Goal: Task Accomplishment & Management: Manage account settings

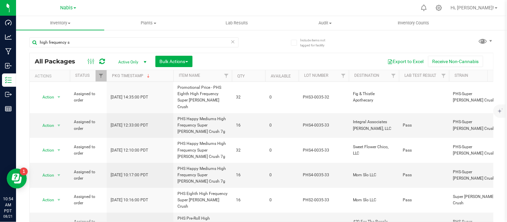
scroll to position [12, 0]
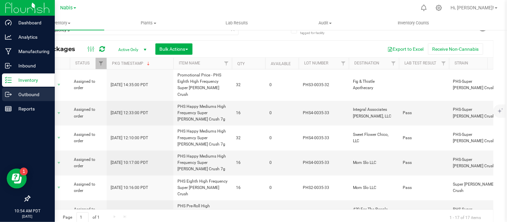
click at [6, 94] on icon at bounding box center [8, 94] width 7 height 7
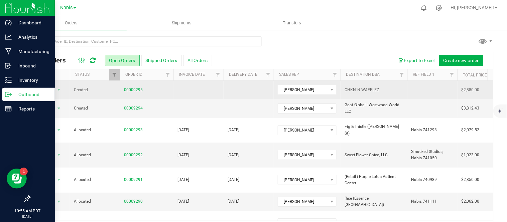
drag, startPoint x: 382, startPoint y: 88, endPoint x: 348, endPoint y: 85, distance: 34.3
click at [348, 85] on td "CHKN 'N WAFFLEZ" at bounding box center [374, 90] width 67 height 18
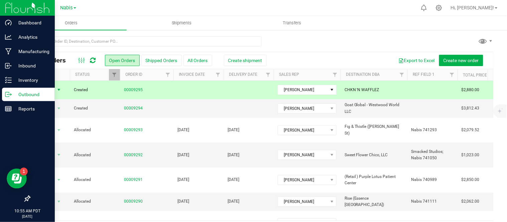
copy span "CHKN 'N WAFFLEZ"
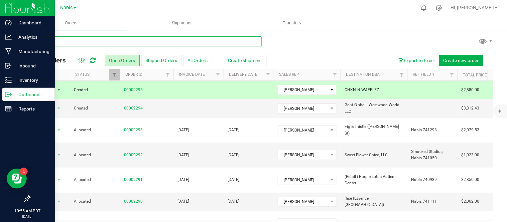
click at [193, 41] on input "text" at bounding box center [145, 41] width 232 height 10
paste input "CHKN 'N WAFFLEZ"
type input "CHKN 'N WAFFLEZ"
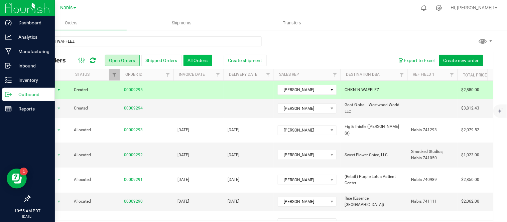
click at [201, 59] on button "All Orders" at bounding box center [198, 60] width 29 height 11
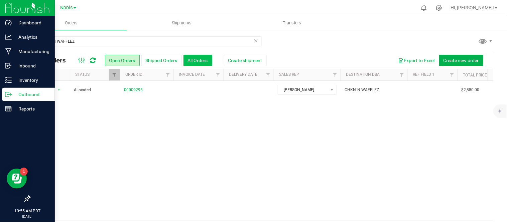
click at [198, 61] on button "All Orders" at bounding box center [198, 60] width 29 height 11
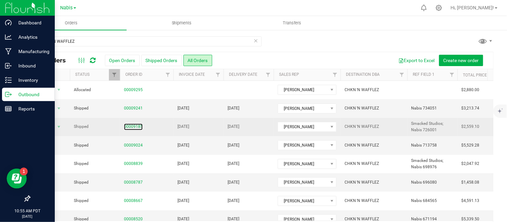
drag, startPoint x: 134, startPoint y: 128, endPoint x: 173, endPoint y: 122, distance: 38.7
click at [134, 128] on link "00009185" at bounding box center [133, 127] width 19 height 6
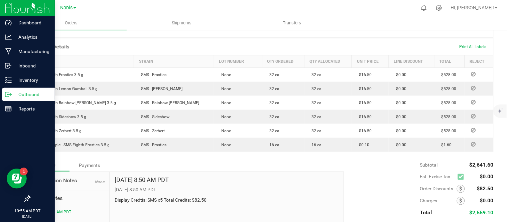
scroll to position [184, 0]
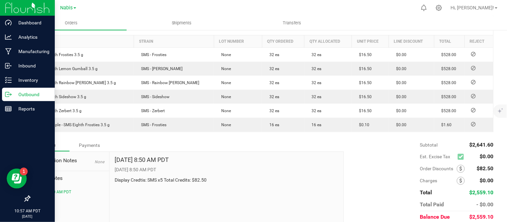
click at [21, 98] on p "Outbound" at bounding box center [32, 95] width 40 height 8
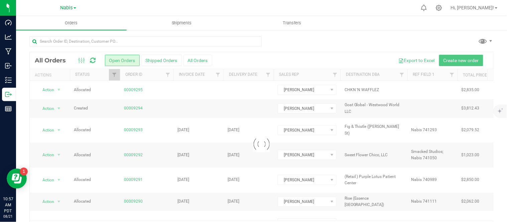
drag, startPoint x: 466, startPoint y: 34, endPoint x: 277, endPoint y: 119, distance: 207.2
click at [466, 34] on div "Loading... All Orders Open Orders Shipped Orders All Orders Export to Excel Cre…" at bounding box center [261, 136] width 491 height 215
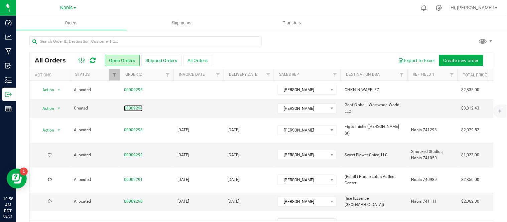
click at [136, 108] on link "00009294" at bounding box center [133, 108] width 19 height 6
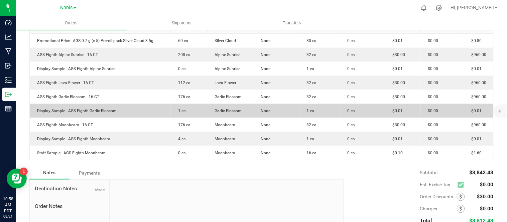
scroll to position [188, 0]
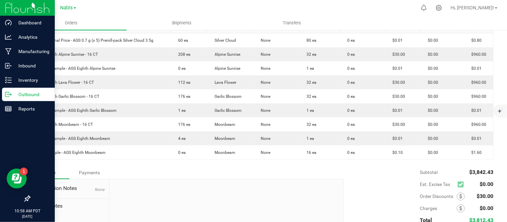
click at [19, 96] on p "Outbound" at bounding box center [32, 95] width 40 height 8
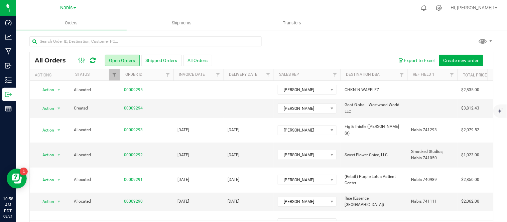
click at [446, 22] on ul "Orders Shipments Transfers" at bounding box center [269, 23] width 507 height 14
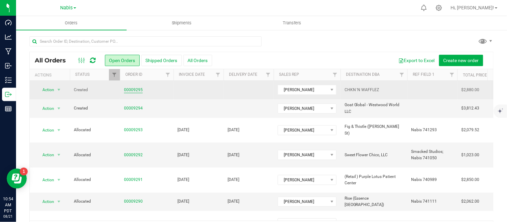
click at [134, 90] on link "00009295" at bounding box center [133, 90] width 19 height 6
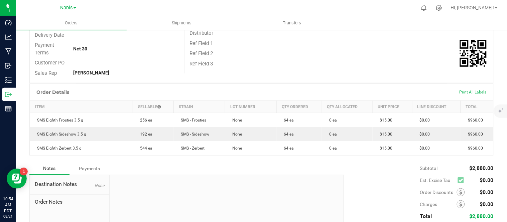
scroll to position [112, 0]
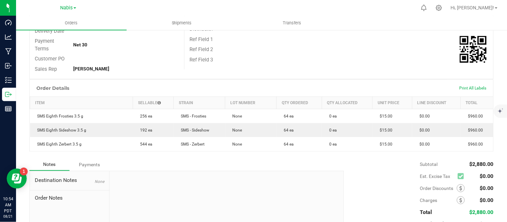
click at [433, 62] on div "Ref Field 3" at bounding box center [339, 60] width 309 height 10
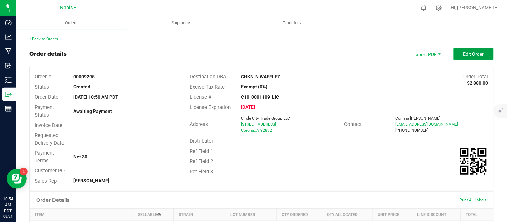
click at [469, 54] on span "Edit Order" at bounding box center [474, 54] width 21 height 5
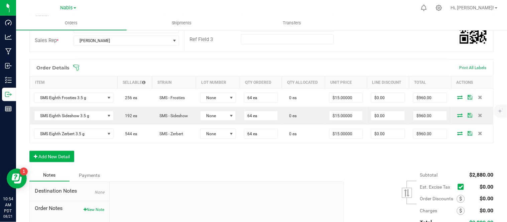
scroll to position [147, 0]
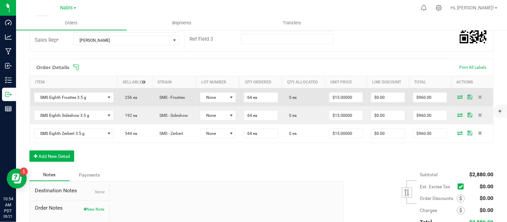
click at [458, 97] on icon at bounding box center [460, 97] width 5 height 4
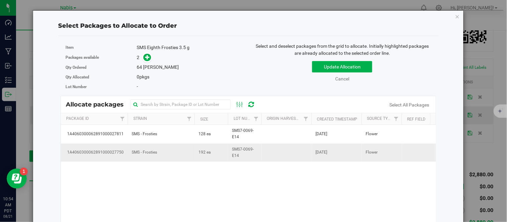
click at [218, 148] on td "192 ea" at bounding box center [211, 153] width 33 height 18
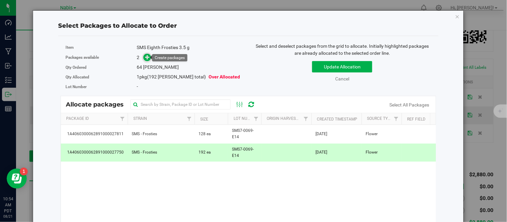
click at [146, 56] on icon at bounding box center [148, 57] width 5 height 5
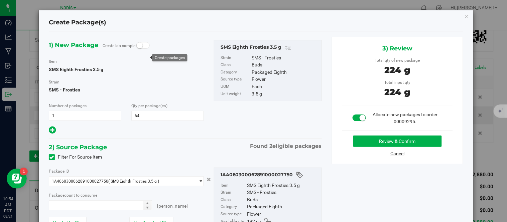
type input "64 ea"
click at [381, 141] on button "Review & Confirm" at bounding box center [398, 141] width 89 height 11
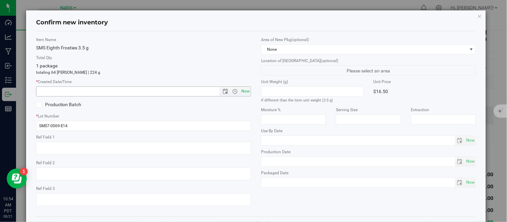
click at [242, 96] on span "Now" at bounding box center [245, 92] width 11 height 10
type input "8/21/2025 10:54 AM"
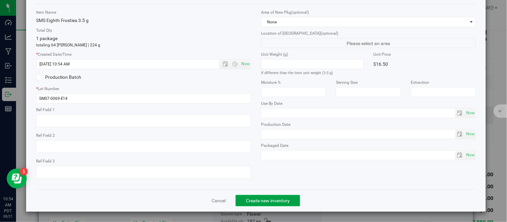
click at [262, 197] on button "Create new inventory" at bounding box center [268, 200] width 65 height 11
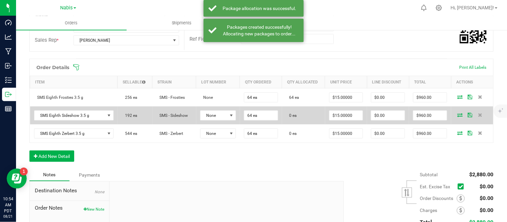
click at [458, 114] on icon at bounding box center [460, 115] width 5 height 4
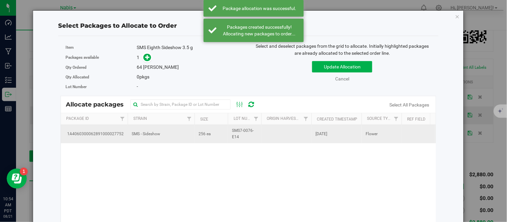
click at [215, 131] on td "256 ea" at bounding box center [211, 134] width 33 height 18
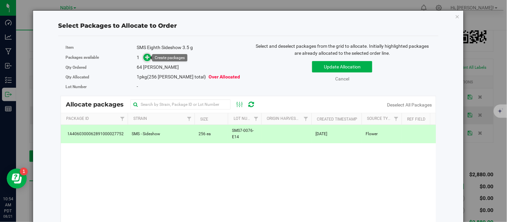
click at [146, 58] on icon at bounding box center [148, 57] width 5 height 5
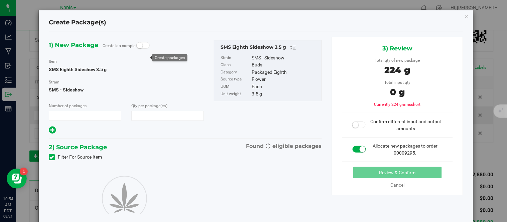
type input "1"
type input "64"
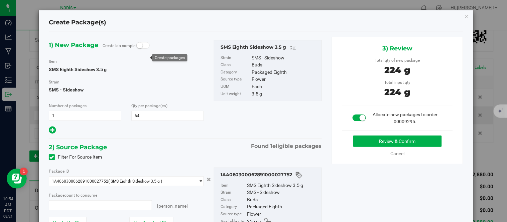
type input "64 ea"
click at [370, 144] on button "Review & Confirm" at bounding box center [398, 141] width 89 height 11
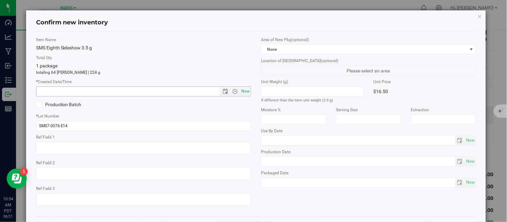
click at [240, 93] on span "Now" at bounding box center [245, 92] width 11 height 10
type input "8/21/2025 10:54 AM"
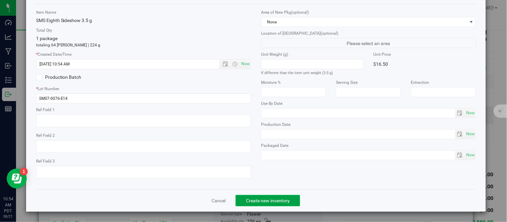
click at [276, 199] on span "Create new inventory" at bounding box center [268, 200] width 44 height 5
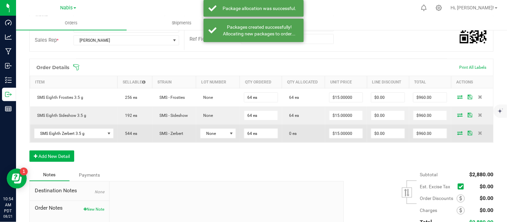
click at [457, 129] on td at bounding box center [473, 134] width 42 height 18
click at [458, 133] on icon at bounding box center [460, 133] width 5 height 4
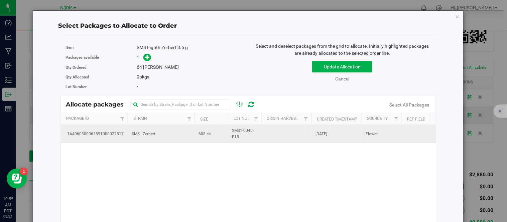
click at [273, 134] on td at bounding box center [287, 134] width 50 height 18
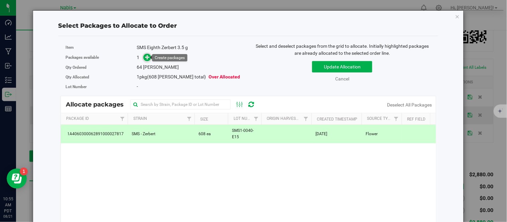
click at [147, 55] on icon at bounding box center [148, 57] width 5 height 5
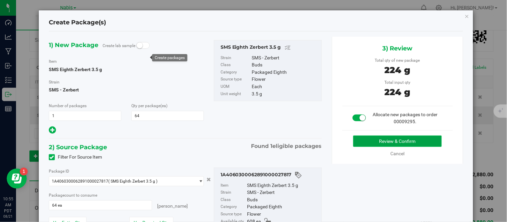
click at [375, 143] on button "Review & Confirm" at bounding box center [398, 141] width 89 height 11
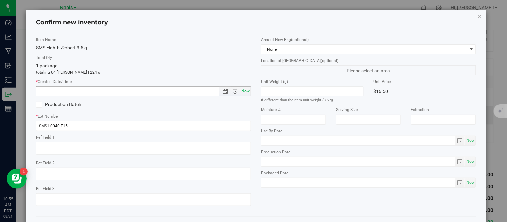
click at [246, 92] on span "Now" at bounding box center [245, 92] width 11 height 10
type input "8/21/2025 10:55 AM"
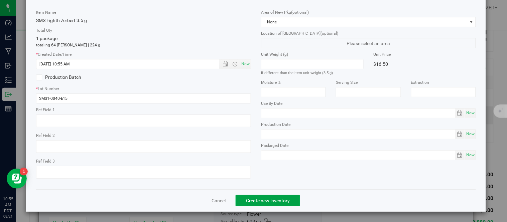
click at [265, 205] on button "Create new inventory" at bounding box center [268, 200] width 65 height 11
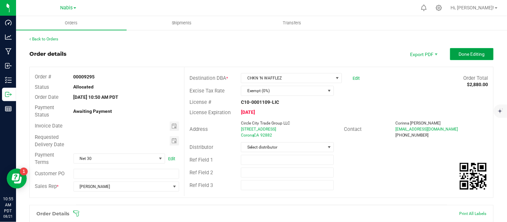
click at [467, 49] on button "Done Editing" at bounding box center [472, 54] width 43 height 12
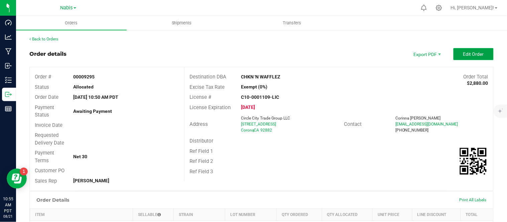
click at [464, 49] on button "Edit Order" at bounding box center [474, 54] width 40 height 12
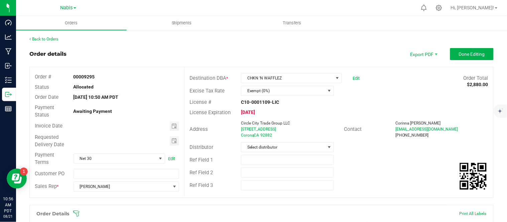
scroll to position [202, 0]
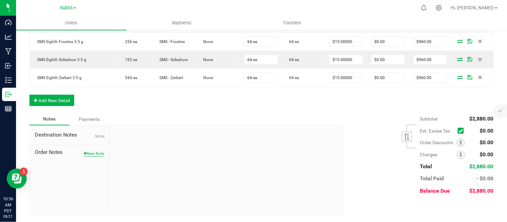
click at [93, 152] on button "New Note" at bounding box center [94, 154] width 21 height 6
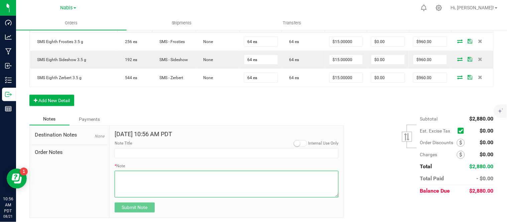
click at [162, 178] on textarea "* Note" at bounding box center [227, 184] width 224 height 27
type textarea "display credits x3"
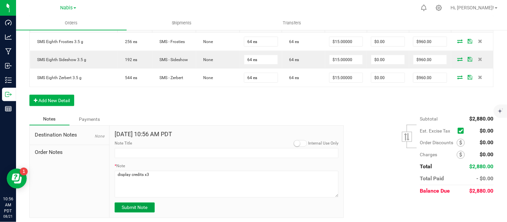
click at [130, 209] on span "Submit Note" at bounding box center [135, 207] width 26 height 5
type input "8/21/2025 10:56 AM PDT"
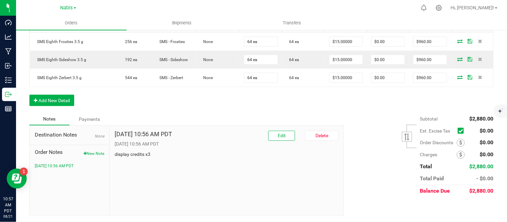
click at [83, 195] on div "Destination Notes None Order Notes New Note 8/21/2025 10:56 AM PDT" at bounding box center [70, 171] width 80 height 90
click at [457, 143] on span at bounding box center [461, 143] width 8 height 8
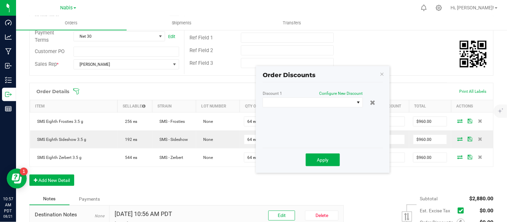
scroll to position [122, 0]
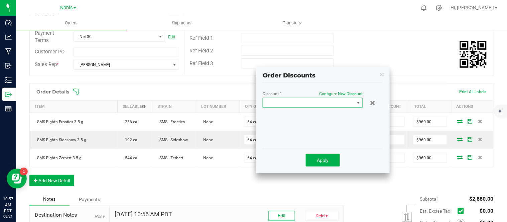
click at [319, 104] on span at bounding box center [308, 102] width 91 height 9
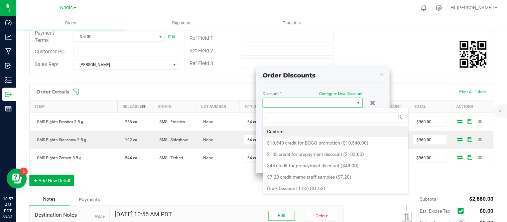
scroll to position [10, 100]
click at [315, 131] on li "Custom" at bounding box center [336, 131] width 146 height 11
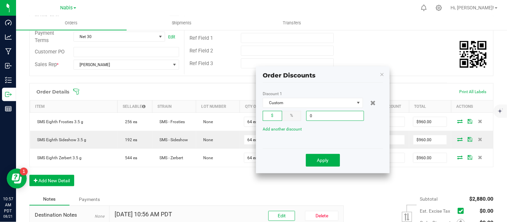
click at [330, 116] on input "0" at bounding box center [335, 115] width 57 height 9
type input "$45.00"
click at [328, 159] on span "Apply" at bounding box center [323, 160] width 12 height 5
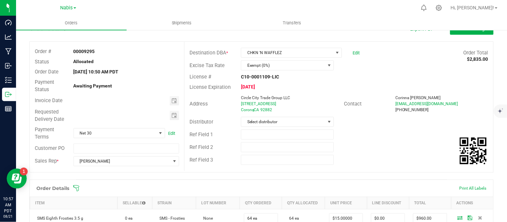
scroll to position [22, 0]
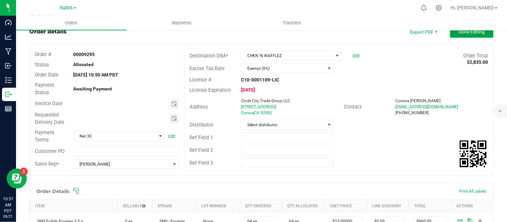
click at [469, 32] on span "Done Editing" at bounding box center [472, 31] width 26 height 5
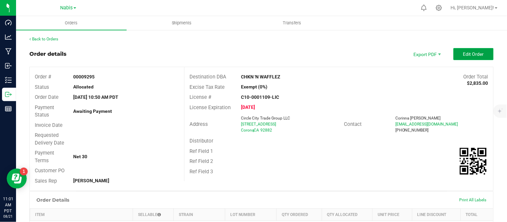
click at [470, 54] on span "Edit Order" at bounding box center [474, 54] width 21 height 5
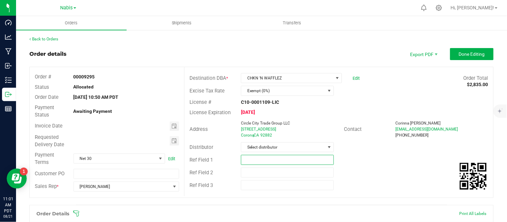
click at [273, 160] on input "text" at bounding box center [287, 160] width 93 height 10
paste input "741823"
click at [172, 128] on span "Toggle calendar" at bounding box center [174, 126] width 5 height 5
type input "Nabis 741823"
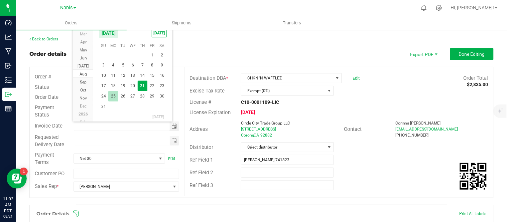
click at [116, 96] on span "25" at bounding box center [113, 96] width 10 height 10
type input "08/25/2025"
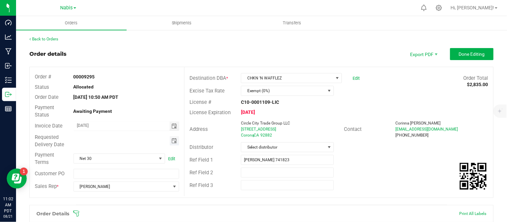
click at [173, 142] on span "Toggle calendar" at bounding box center [174, 140] width 5 height 5
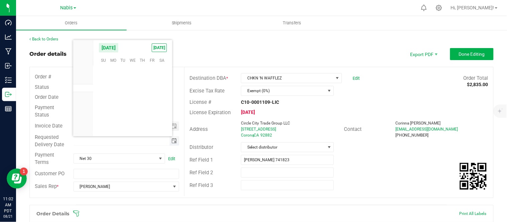
scroll to position [108421, 0]
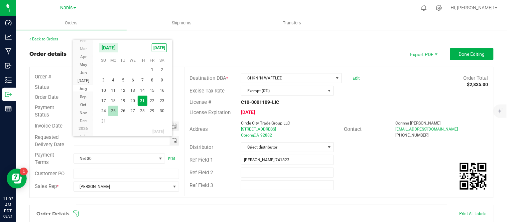
click at [117, 109] on span "25" at bounding box center [113, 111] width 10 height 10
type input "08/25/2025"
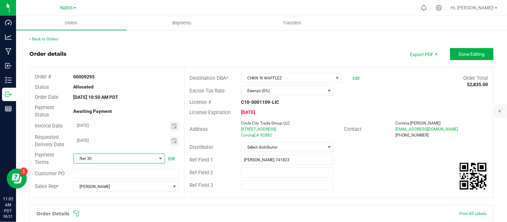
click at [123, 159] on span "Net 30" at bounding box center [115, 158] width 83 height 9
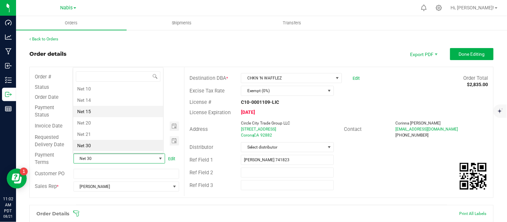
scroll to position [0, 0]
click at [89, 114] on li "COD" at bounding box center [118, 113] width 90 height 11
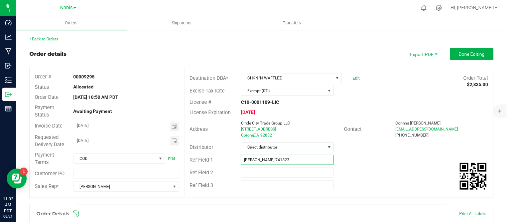
click at [241, 160] on input "Nabis 741823" at bounding box center [287, 160] width 93 height 10
type input "Smacked Nabis 741823"
click at [470, 54] on span "Done Editing" at bounding box center [472, 54] width 26 height 5
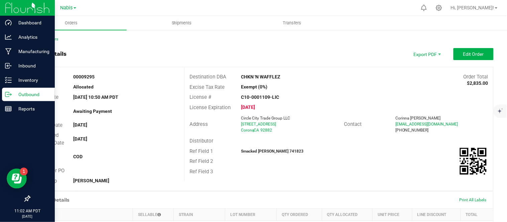
click at [22, 99] on div "Outbound" at bounding box center [28, 94] width 53 height 13
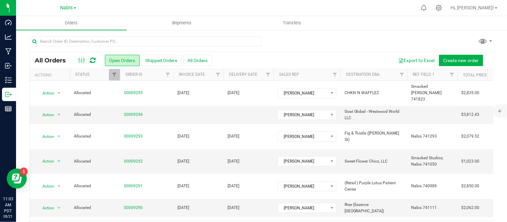
click at [438, 35] on div "All Orders Open Orders Shipped Orders All Orders Export to Excel Create new ord…" at bounding box center [261, 136] width 491 height 215
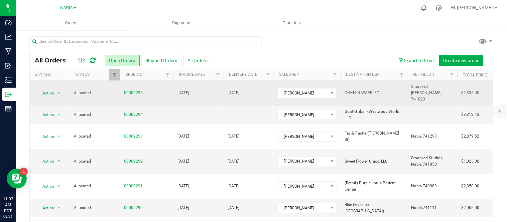
click at [261, 87] on td "[DATE]" at bounding box center [249, 93] width 50 height 25
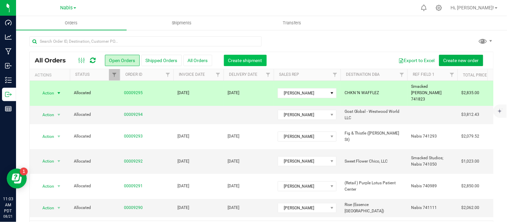
click at [254, 58] on span "Create shipment" at bounding box center [245, 60] width 34 height 5
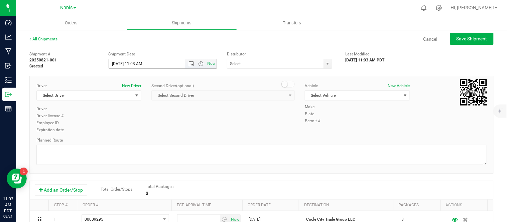
click at [118, 61] on input "8/21/2025 11:03 AM" at bounding box center [153, 63] width 88 height 9
type input "8/25/2025 11:03 AM"
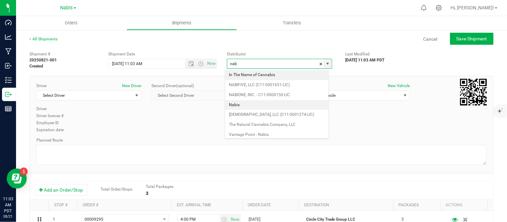
click at [270, 104] on li "Nabis" at bounding box center [276, 105] width 103 height 10
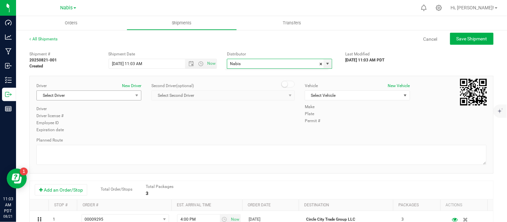
scroll to position [977, 0]
type input "Nabis"
click at [96, 93] on span "Select Driver" at bounding box center [85, 95] width 96 height 9
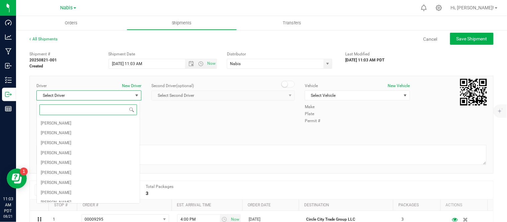
type input "a"
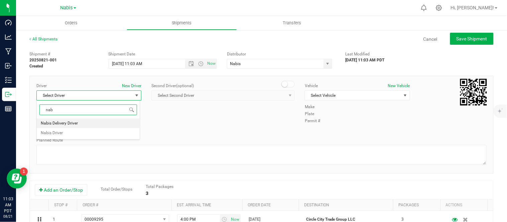
click at [96, 125] on li "Nabis Delivery Driver" at bounding box center [88, 124] width 103 height 10
type input "nab"
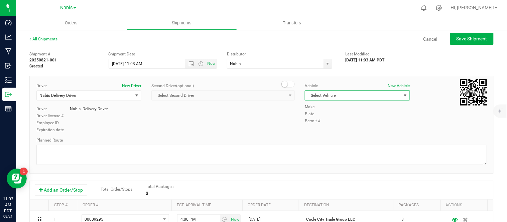
click at [362, 96] on span "Select Vehicle" at bounding box center [353, 95] width 96 height 9
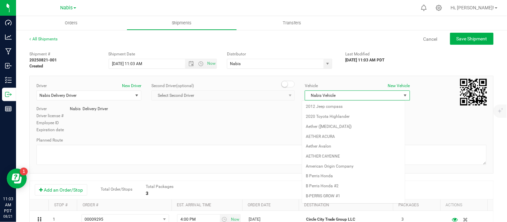
scroll to position [870, 0]
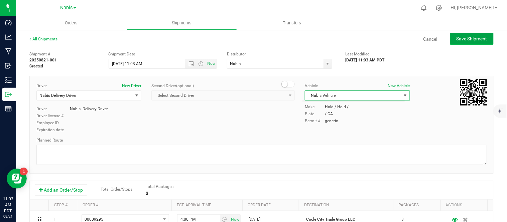
click at [475, 39] on span "Save Shipment" at bounding box center [472, 38] width 31 height 5
type input "8/25/2025 6:03 PM"
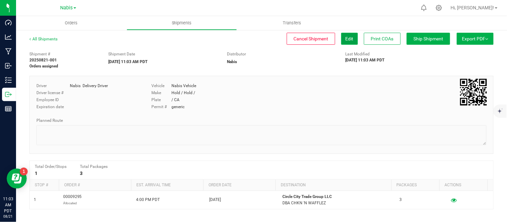
click at [346, 36] on span "Edit" at bounding box center [350, 38] width 8 height 5
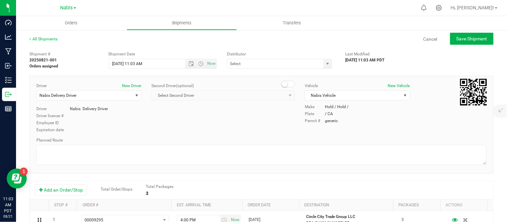
type input "Nabis"
click at [186, 138] on div "Planned Route" at bounding box center [261, 140] width 451 height 6
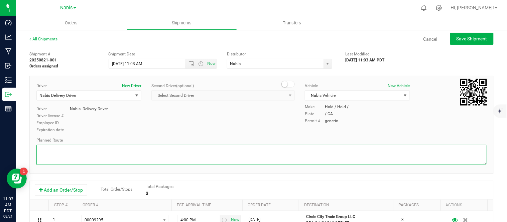
click at [193, 152] on textarea at bounding box center [261, 155] width 451 height 20
type textarea "follow google instructions"
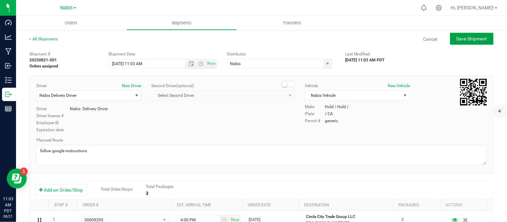
click at [459, 37] on span "Save Shipment" at bounding box center [472, 38] width 31 height 5
type input "8/25/2025 6:03 PM"
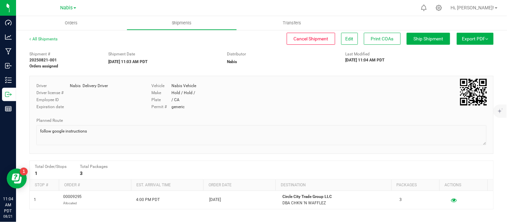
click at [465, 152] on div "Driver Nabis Delivery Driver Driver license # Employee ID Expiration date Vehic…" at bounding box center [261, 115] width 465 height 78
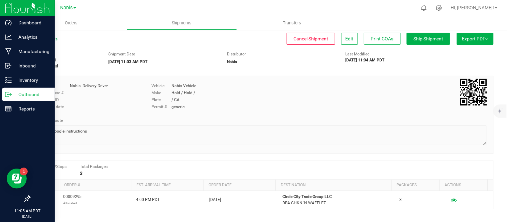
click at [12, 95] on p "Outbound" at bounding box center [32, 95] width 40 height 8
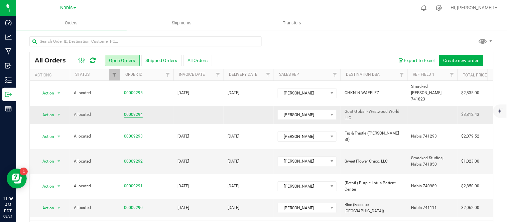
click at [130, 112] on link "00009294" at bounding box center [133, 115] width 19 height 6
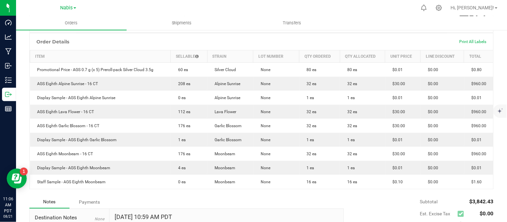
scroll to position [158, 0]
